Goal: Task Accomplishment & Management: Complete application form

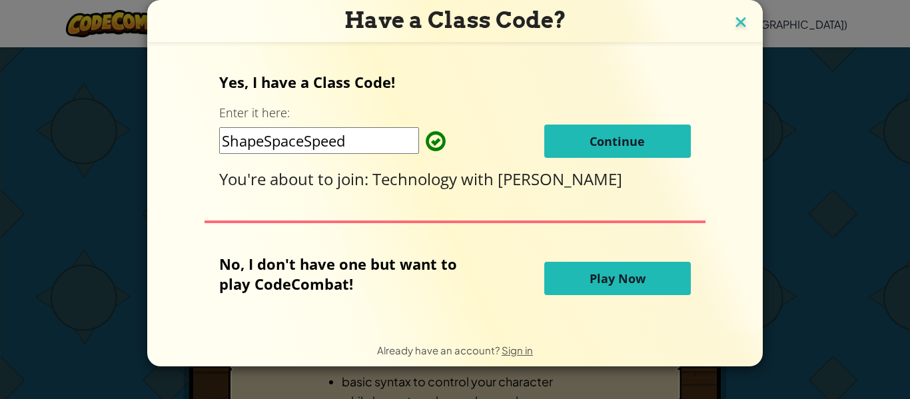
click at [739, 19] on img at bounding box center [740, 23] width 17 height 20
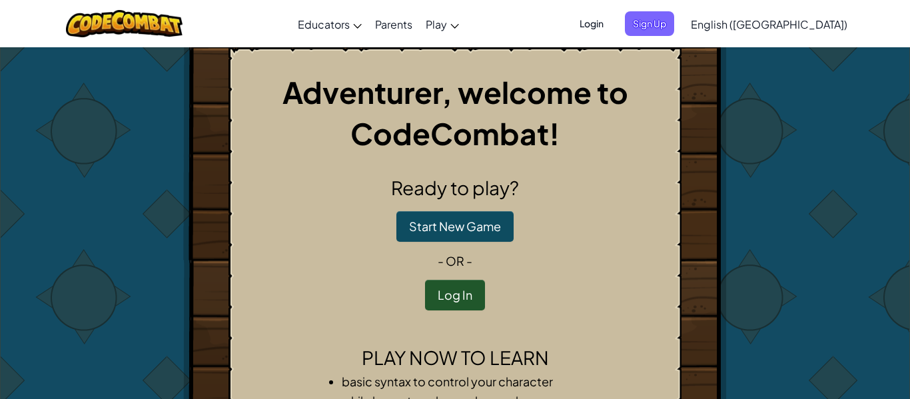
scroll to position [1, 0]
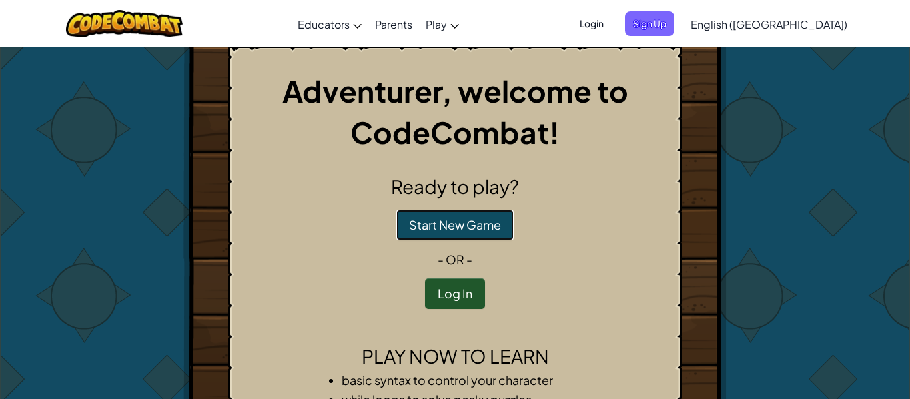
click at [478, 224] on button "Start New Game" at bounding box center [454, 225] width 117 height 31
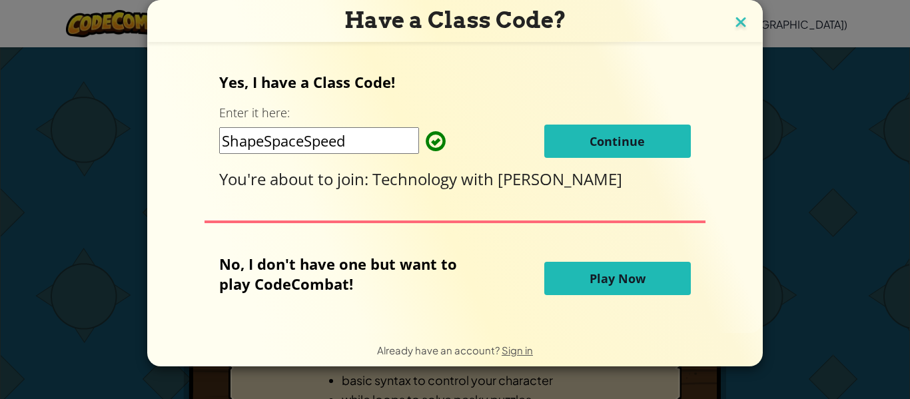
click at [738, 20] on img at bounding box center [740, 23] width 17 height 20
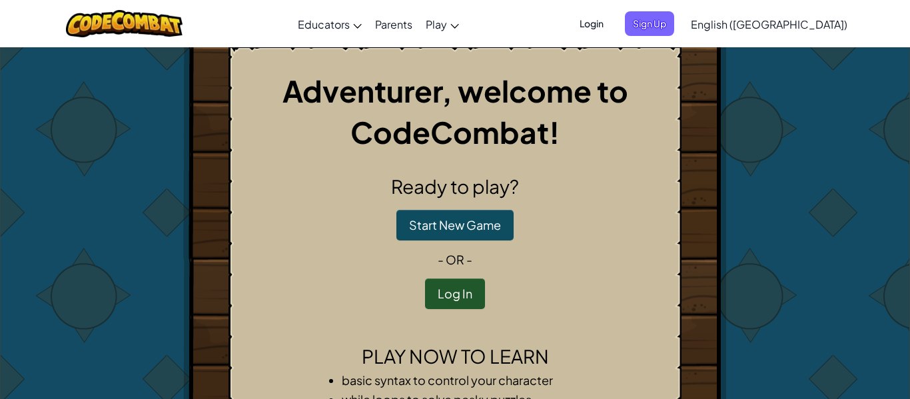
click at [612, 25] on span "Login" at bounding box center [592, 23] width 40 height 25
